Goal: Task Accomplishment & Management: Use online tool/utility

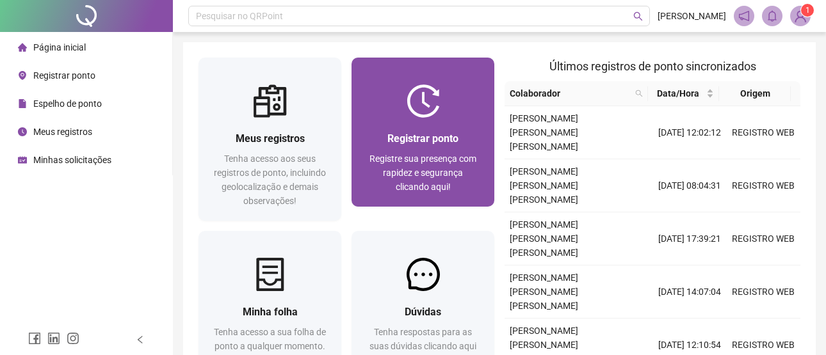
click at [395, 115] on div at bounding box center [422, 100] width 143 height 33
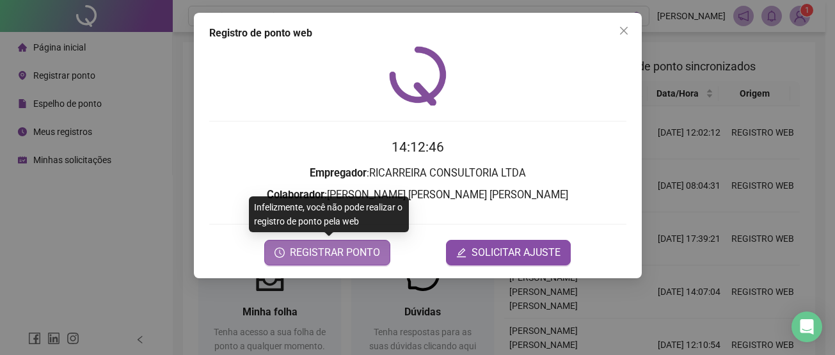
click at [330, 259] on span "REGISTRAR PONTO" at bounding box center [335, 252] width 90 height 15
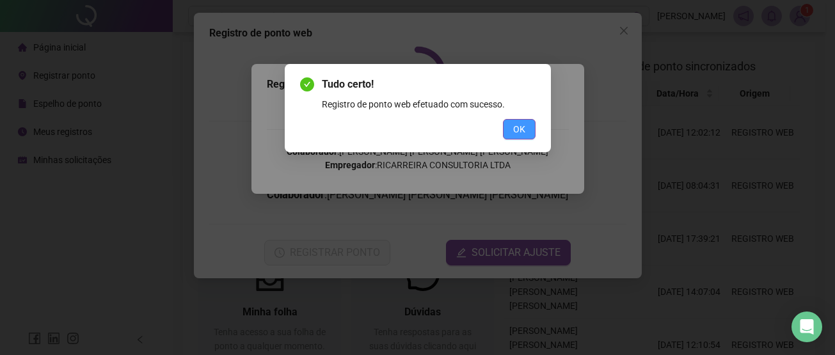
click at [508, 126] on button "OK" at bounding box center [519, 129] width 33 height 20
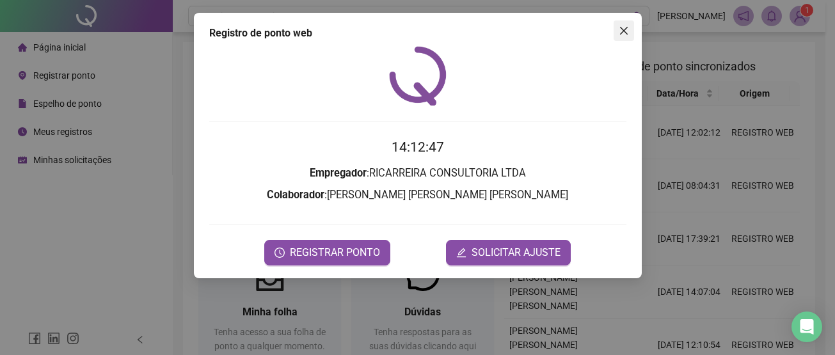
click at [625, 29] on icon "close" at bounding box center [623, 31] width 8 height 8
